Goal: Information Seeking & Learning: Check status

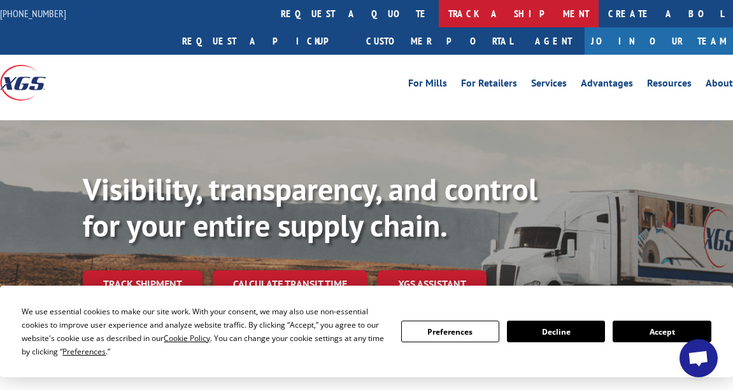
click at [439, 13] on link "track a shipment" at bounding box center [519, 13] width 160 height 27
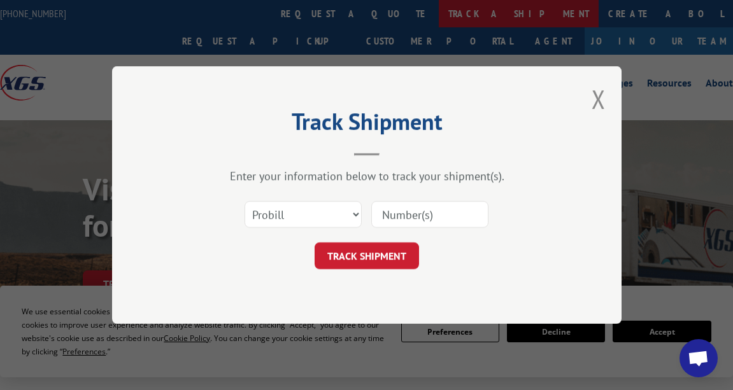
click at [331, 13] on div "Track Shipment Enter your information below to track your shipment(s). Select c…" at bounding box center [366, 195] width 733 height 390
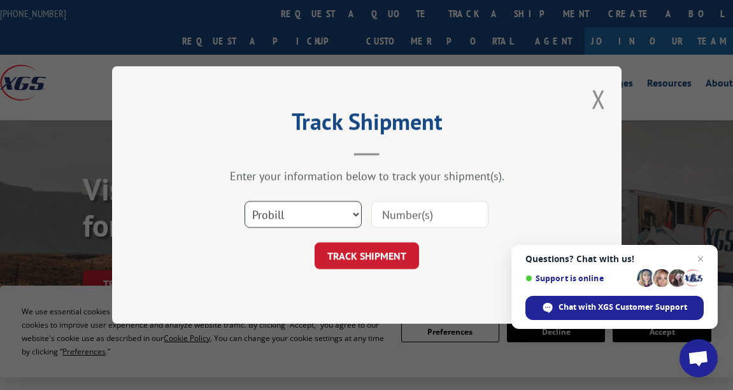
click at [341, 210] on select "Select category... Probill BOL PO" at bounding box center [303, 214] width 117 height 27
click at [409, 217] on input at bounding box center [429, 214] width 117 height 27
paste input "17592253"
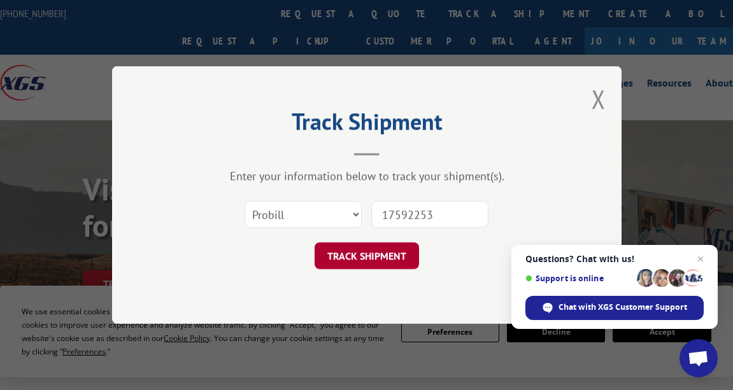
type input "17592253"
click at [399, 258] on button "TRACK SHIPMENT" at bounding box center [367, 256] width 104 height 27
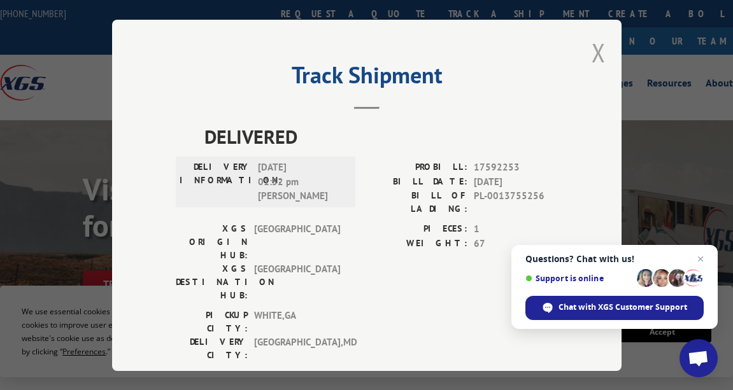
click at [594, 48] on button "Close modal" at bounding box center [599, 53] width 14 height 34
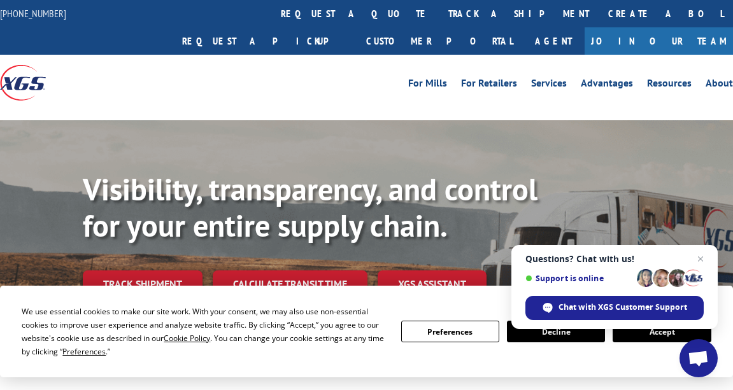
click at [439, 13] on link "track a shipment" at bounding box center [519, 13] width 160 height 27
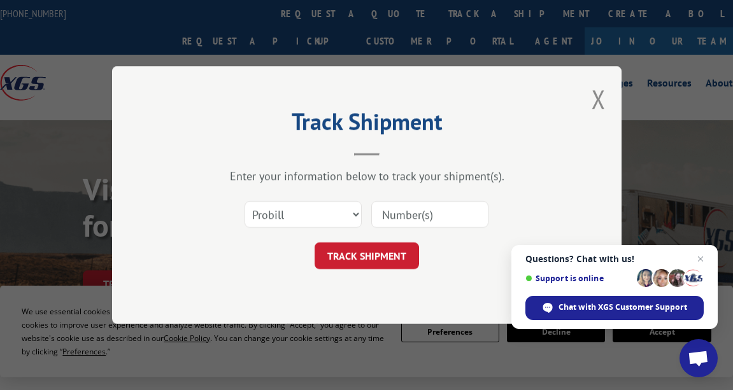
click at [430, 212] on input at bounding box center [429, 214] width 117 height 27
paste input "17592255"
type input "17592255"
click button "TRACK SHIPMENT" at bounding box center [367, 256] width 104 height 27
